Goal: Task Accomplishment & Management: Manage account settings

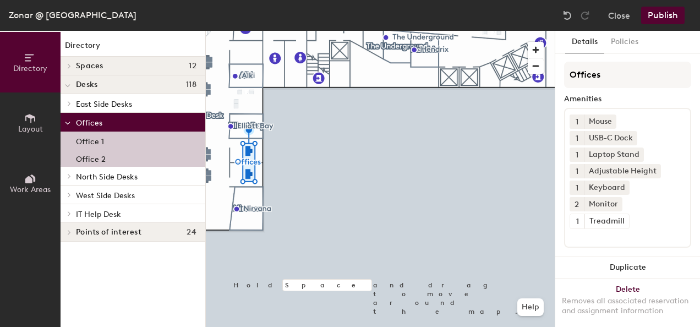
click at [84, 143] on p "Office 1" at bounding box center [90, 140] width 28 height 13
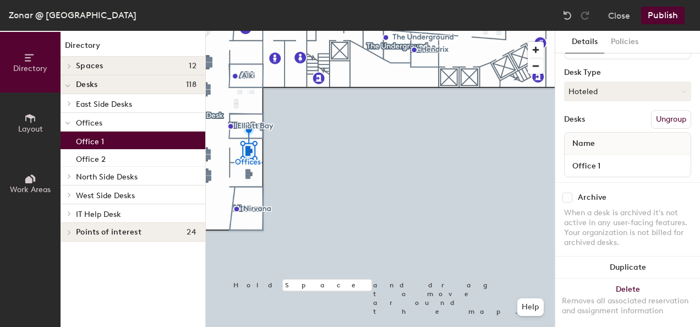
scroll to position [190, 0]
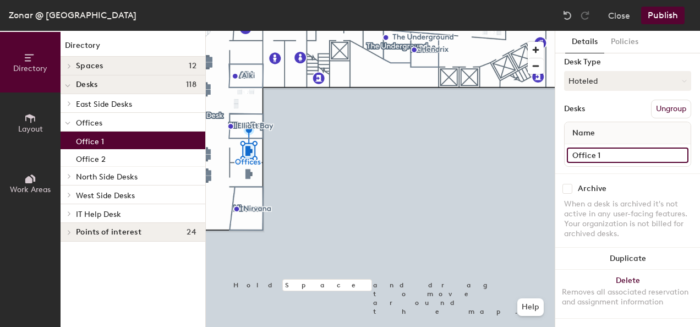
click at [572, 148] on input "Office 1" at bounding box center [628, 155] width 122 height 15
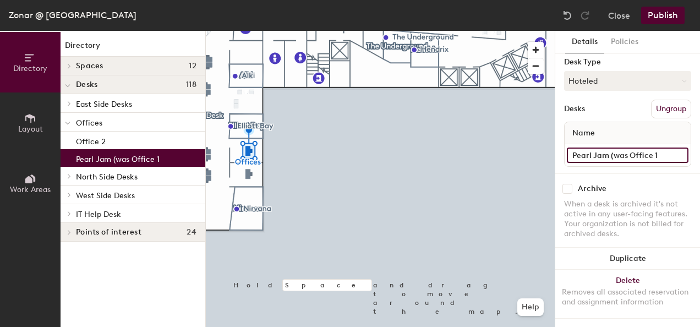
click at [664, 148] on input "Pearl Jam (was Office 1" at bounding box center [628, 155] width 122 height 15
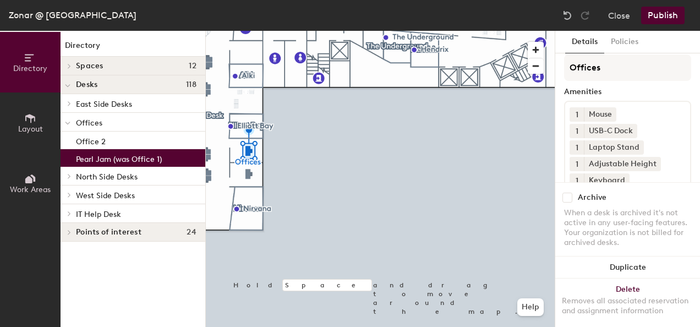
scroll to position [0, 0]
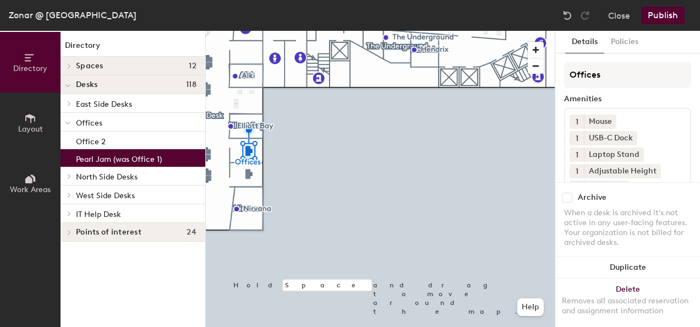
type input "Pearl Jam (was Office 1)"
click at [142, 180] on p "North Side Desks" at bounding box center [136, 176] width 121 height 14
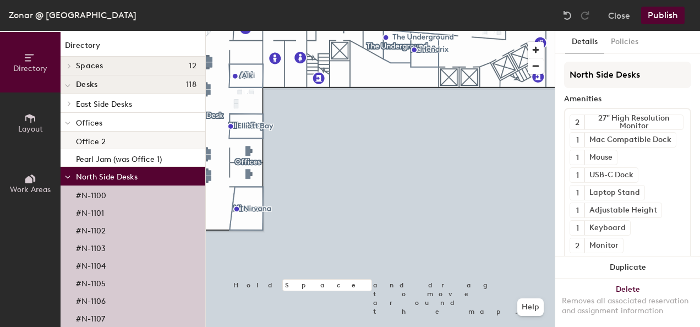
click at [89, 139] on p "Office 2" at bounding box center [91, 140] width 30 height 13
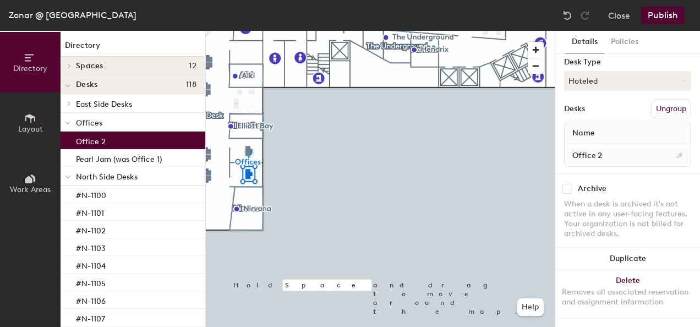
scroll to position [206, 0]
click at [570, 149] on input "Office 2" at bounding box center [628, 155] width 122 height 15
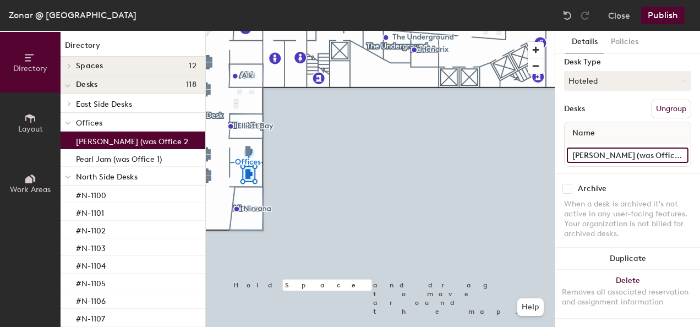
click at [675, 148] on input "[PERSON_NAME] (was Office 2" at bounding box center [628, 155] width 122 height 15
type input "[PERSON_NAME] (was Office 2)"
click at [660, 18] on button "Publish" at bounding box center [664, 16] width 44 height 18
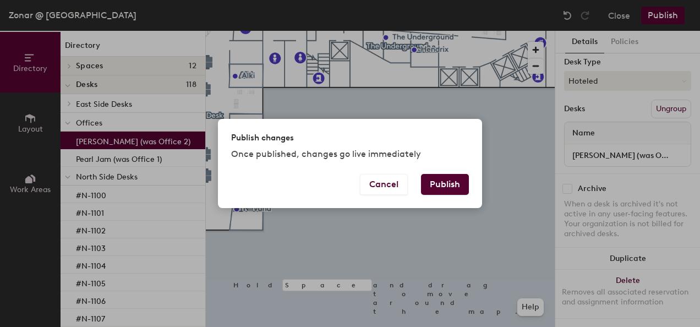
click at [444, 186] on button "Publish" at bounding box center [445, 184] width 48 height 21
